Goal: Find specific page/section: Find specific page/section

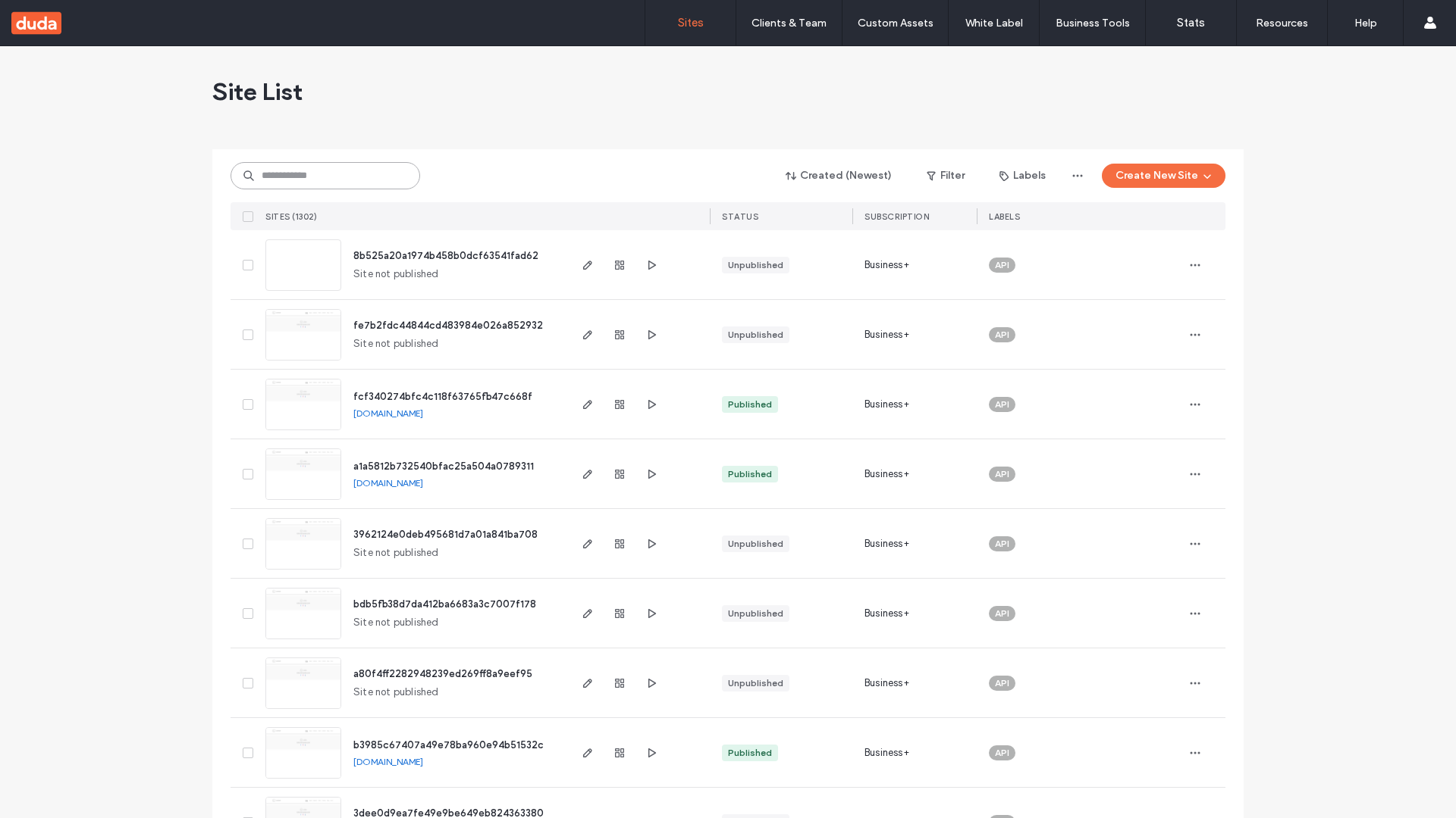
click at [325, 176] on input at bounding box center [325, 176] width 190 height 28
type input "**********"
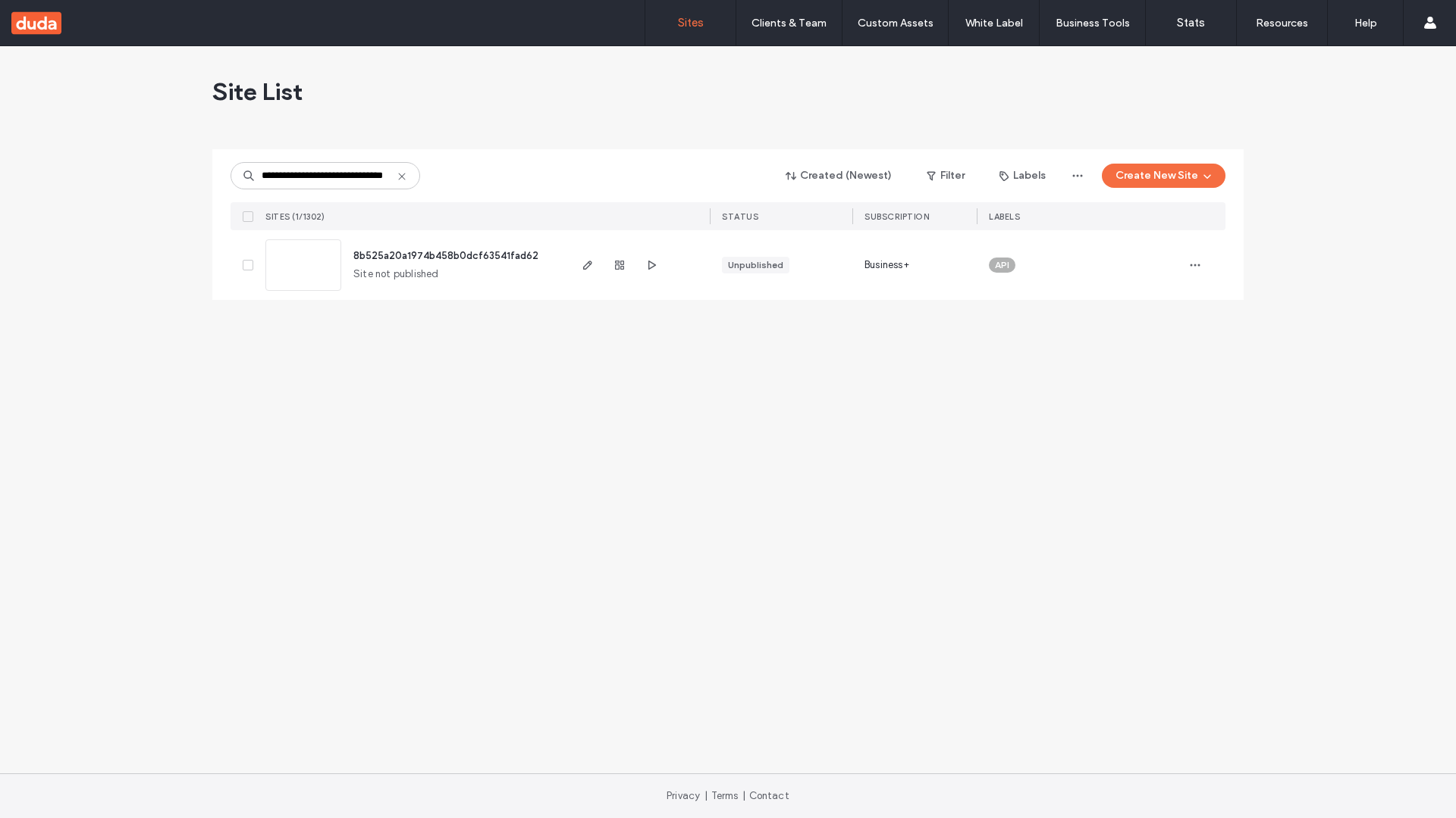
click at [447, 256] on span "8b525a20a1974b458b0dcf63541fad62" at bounding box center [445, 256] width 185 height 12
